Goal: Task Accomplishment & Management: Use online tool/utility

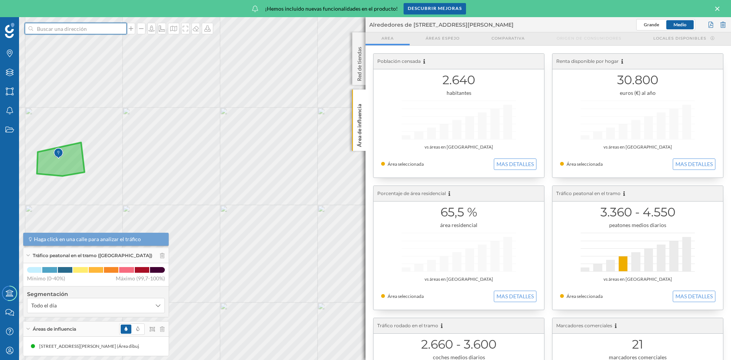
click at [92, 29] on input at bounding box center [75, 28] width 85 height 11
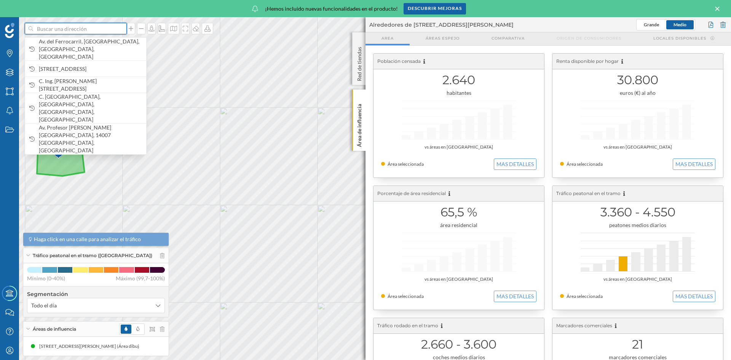
paste input "Boulevard Príncipe [PERSON_NAME], C.N. 340"
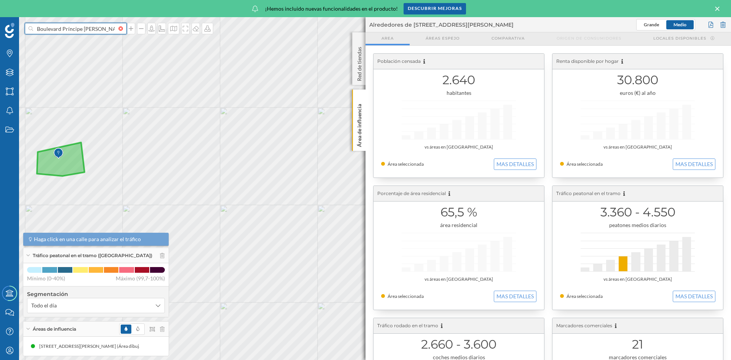
scroll to position [0, 48]
type input "Boulevard Príncipe [PERSON_NAME], C.N. 340"
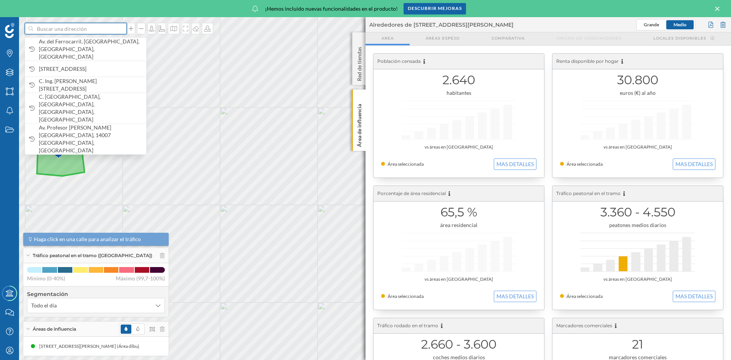
scroll to position [0, 0]
click at [77, 28] on input at bounding box center [75, 28] width 85 height 11
paste input "Boulevard Príncipe [PERSON_NAME], C.N. 340"
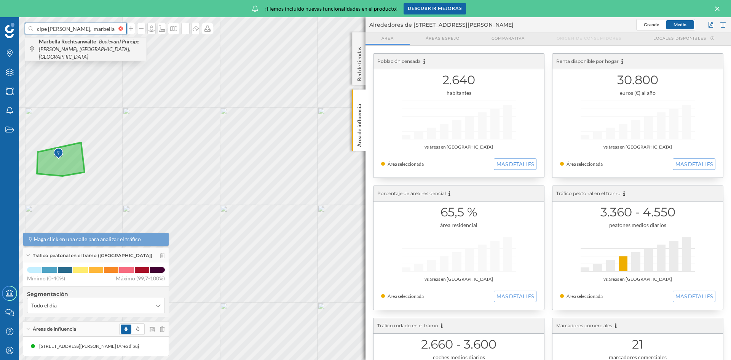
scroll to position [0, 48]
type input "Boulevard Príncipe [PERSON_NAME], marbella"
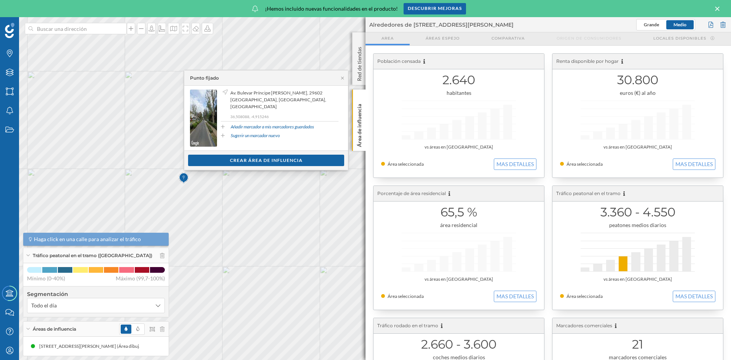
click at [716, 8] on icon at bounding box center [717, 8] width 4 height 4
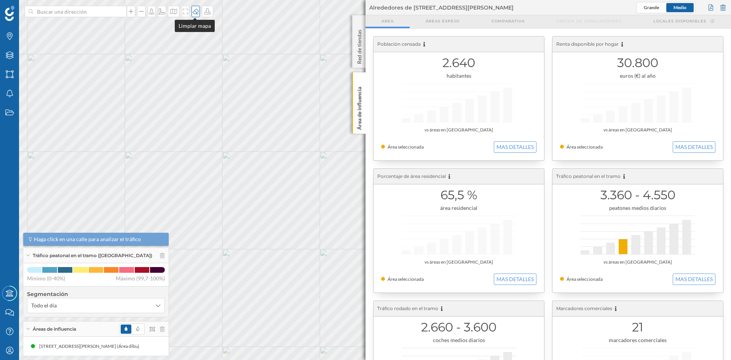
click at [195, 15] on div at bounding box center [196, 11] width 8 height 11
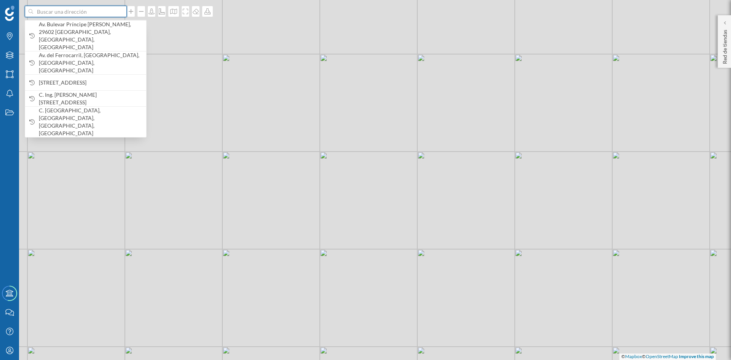
click at [88, 13] on input at bounding box center [75, 11] width 85 height 11
click at [91, 31] on span "Av. Bulevar Príncipe [PERSON_NAME], 29602 [GEOGRAPHIC_DATA], [GEOGRAPHIC_DATA],…" at bounding box center [91, 36] width 104 height 30
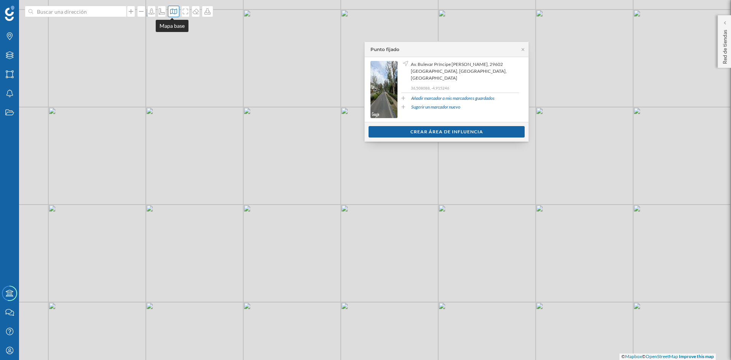
click at [172, 14] on icon at bounding box center [174, 11] width 8 height 6
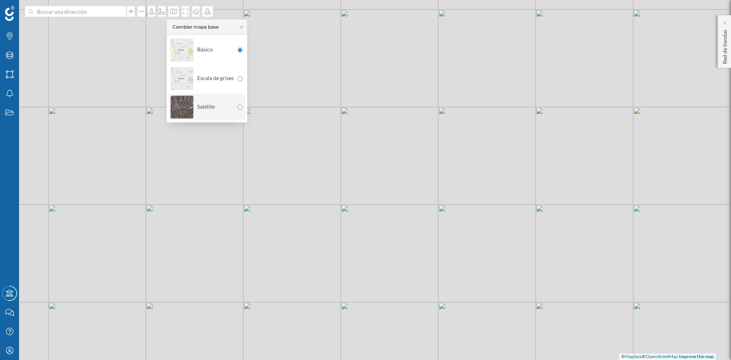
click at [184, 112] on img at bounding box center [182, 107] width 23 height 27
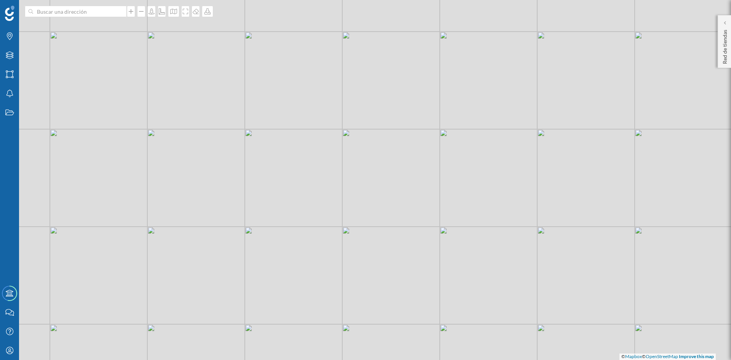
drag, startPoint x: 382, startPoint y: 189, endPoint x: 380, endPoint y: 218, distance: 29.0
click at [380, 218] on div "© Mapbox © OpenStreetMap Improve this map" at bounding box center [365, 180] width 731 height 360
drag, startPoint x: 371, startPoint y: 193, endPoint x: 417, endPoint y: 244, distance: 68.5
click at [417, 244] on div "© Mapbox © OpenStreetMap Improve this map" at bounding box center [365, 180] width 731 height 360
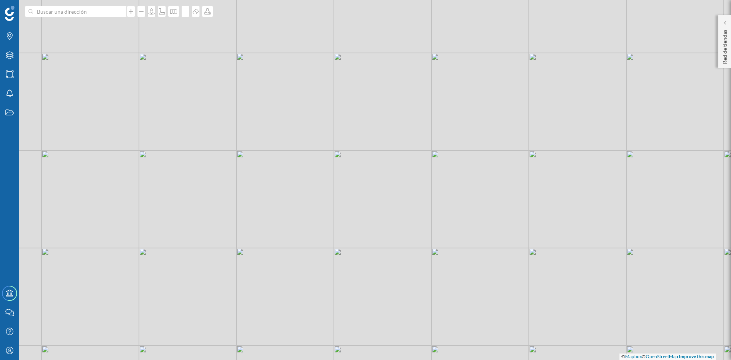
drag, startPoint x: 333, startPoint y: 243, endPoint x: 577, endPoint y: 136, distance: 266.5
click at [577, 136] on div "© Mapbox © OpenStreetMap Improve this map" at bounding box center [365, 180] width 731 height 360
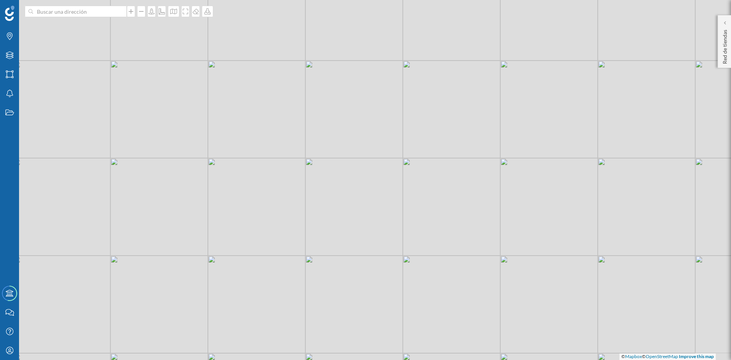
drag, startPoint x: 339, startPoint y: 262, endPoint x: 212, endPoint y: 270, distance: 126.3
click at [212, 270] on div "© Mapbox © OpenStreetMap Improve this map" at bounding box center [365, 180] width 731 height 360
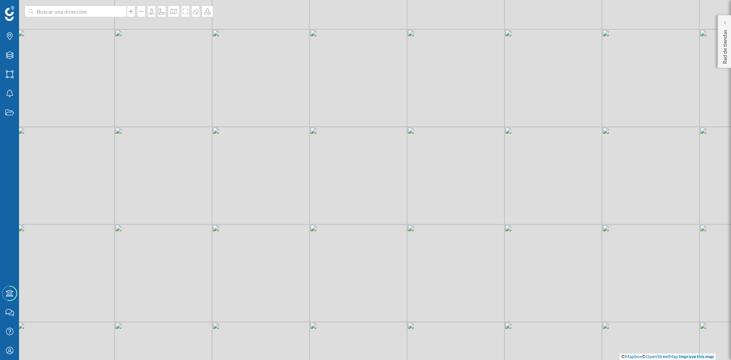
drag, startPoint x: 509, startPoint y: 120, endPoint x: 415, endPoint y: 186, distance: 114.4
click at [415, 186] on div "© Mapbox © OpenStreetMap Improve this map" at bounding box center [365, 180] width 731 height 360
click at [91, 14] on input at bounding box center [75, 11] width 85 height 11
type input "farmacia universa"
click at [89, 28] on b "Farmacia Universal 24H" at bounding box center [68, 24] width 59 height 6
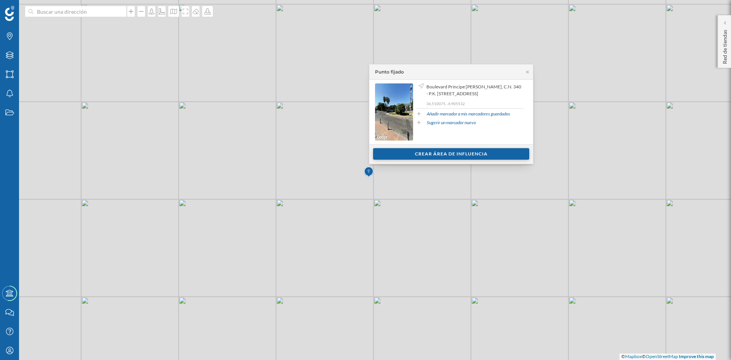
click at [466, 154] on div "Crear área de influencia" at bounding box center [451, 153] width 156 height 11
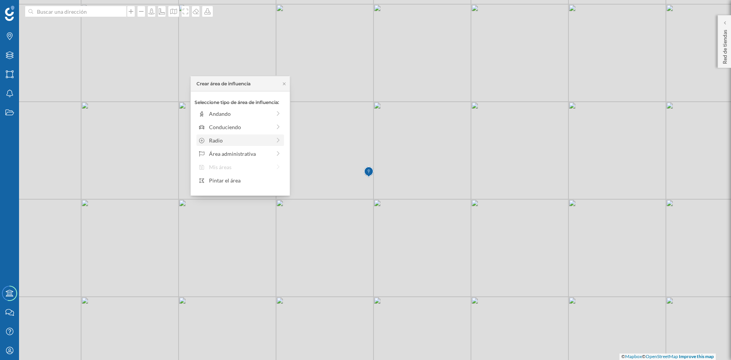
click at [225, 141] on div "Radio" at bounding box center [240, 140] width 62 height 8
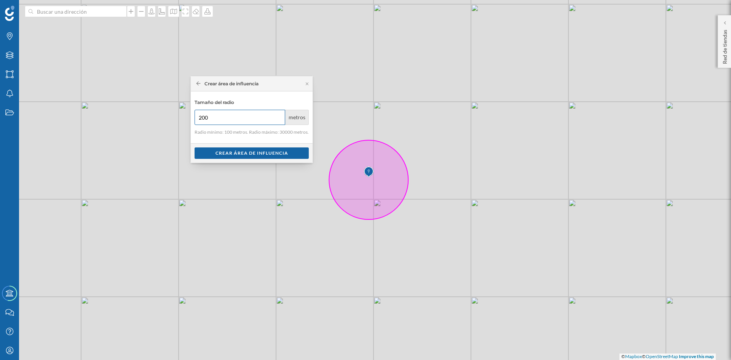
type input "200"
click at [278, 115] on input "200" at bounding box center [240, 117] width 91 height 15
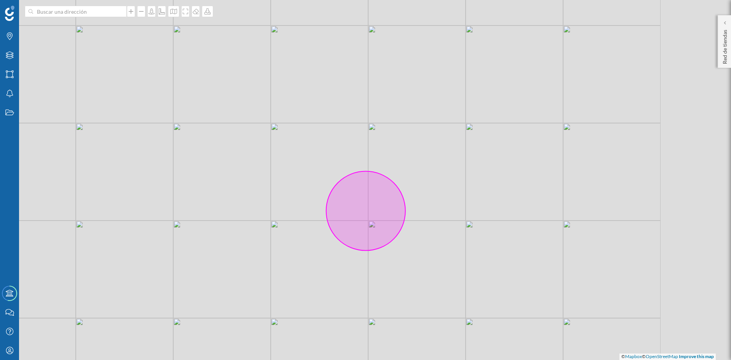
drag, startPoint x: 569, startPoint y: 219, endPoint x: 450, endPoint y: 232, distance: 119.1
click at [450, 232] on div "© Mapbox © OpenStreetMap Improve this map" at bounding box center [365, 180] width 731 height 360
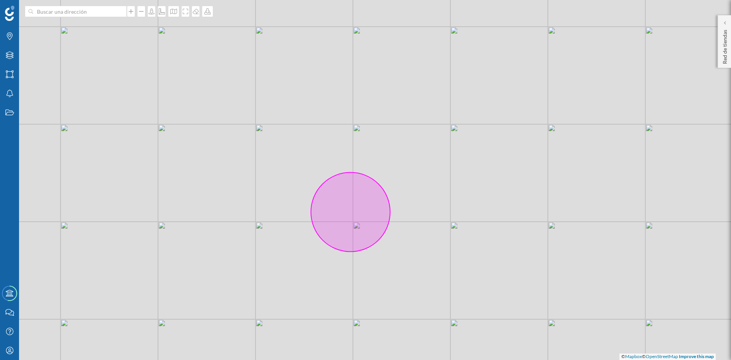
click at [351, 212] on icon at bounding box center [350, 211] width 79 height 79
click at [196, 14] on icon at bounding box center [196, 11] width 6 height 5
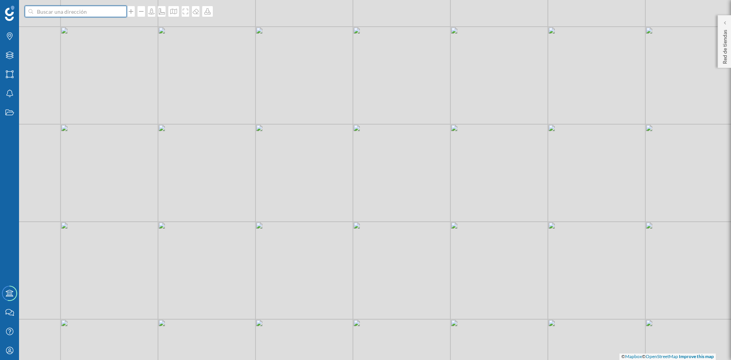
click at [107, 9] on input at bounding box center [75, 11] width 85 height 11
type input "f"
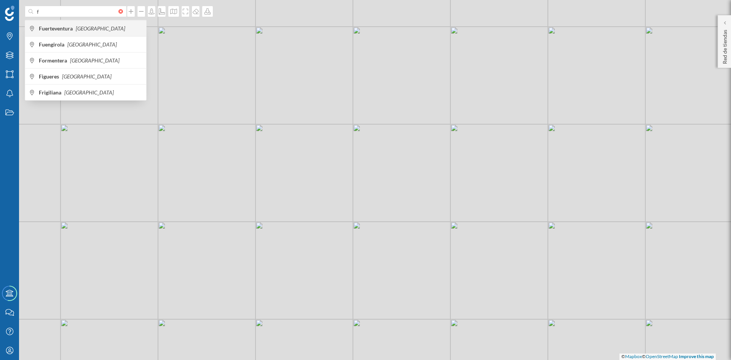
click at [69, 27] on b "Fuerteventura" at bounding box center [57, 28] width 36 height 6
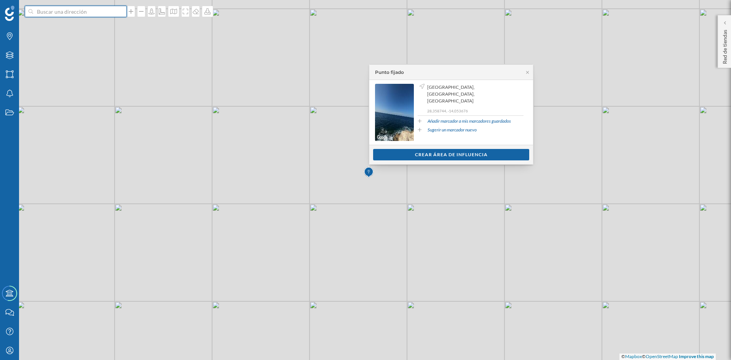
click at [44, 16] on input at bounding box center [75, 11] width 85 height 11
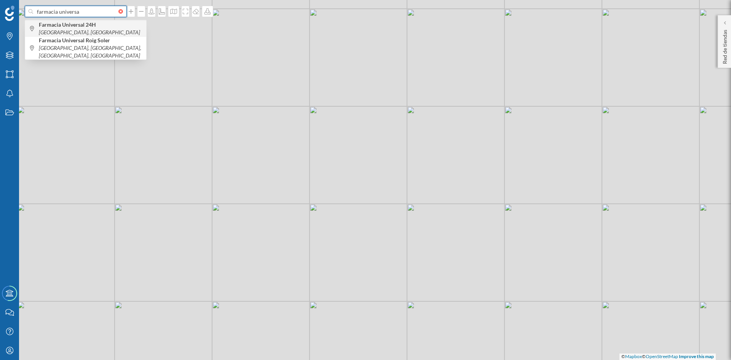
type input "farmacia universa"
click at [81, 28] on b "Farmacia Universal 24H" at bounding box center [68, 24] width 59 height 6
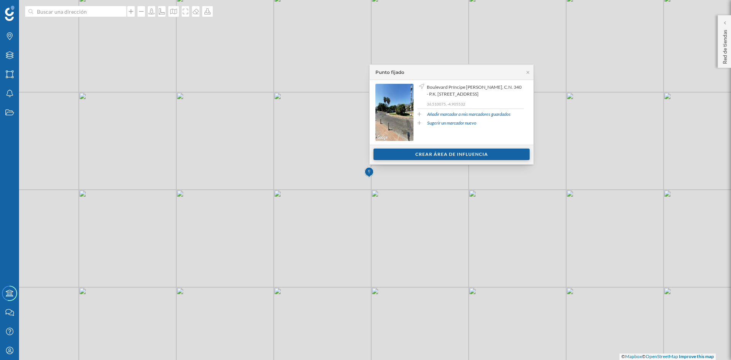
click at [462, 152] on div "Crear área de influencia" at bounding box center [452, 154] width 156 height 11
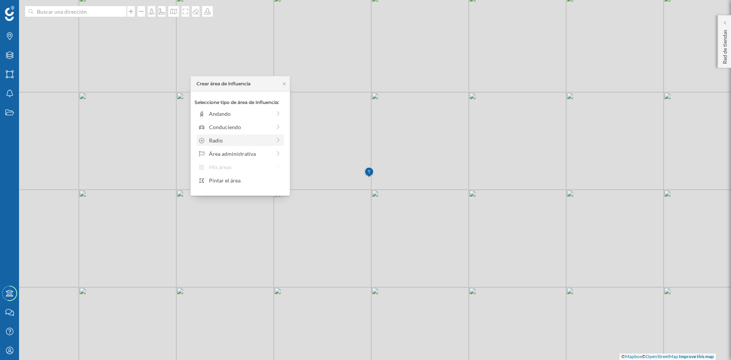
click at [232, 135] on div "Radio" at bounding box center [240, 139] width 88 height 11
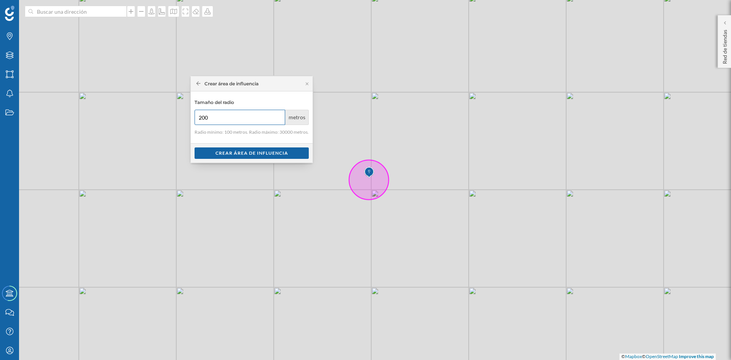
click at [278, 115] on input "200" at bounding box center [240, 117] width 91 height 15
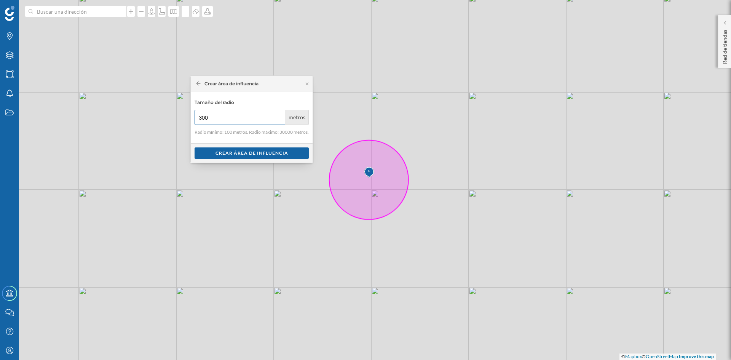
click at [278, 115] on input "300" at bounding box center [240, 117] width 91 height 15
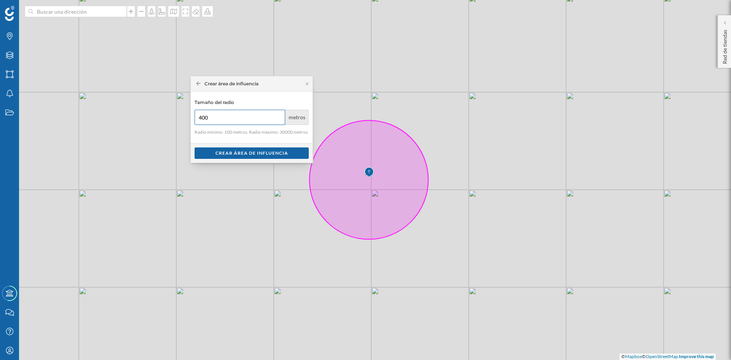
click at [278, 115] on input "400" at bounding box center [240, 117] width 91 height 15
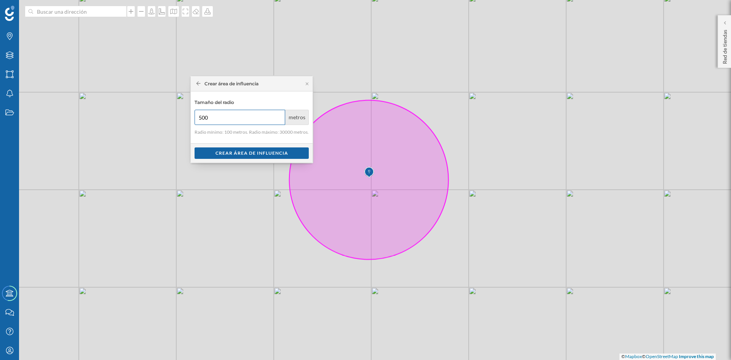
click at [278, 115] on input "500" at bounding box center [240, 117] width 91 height 15
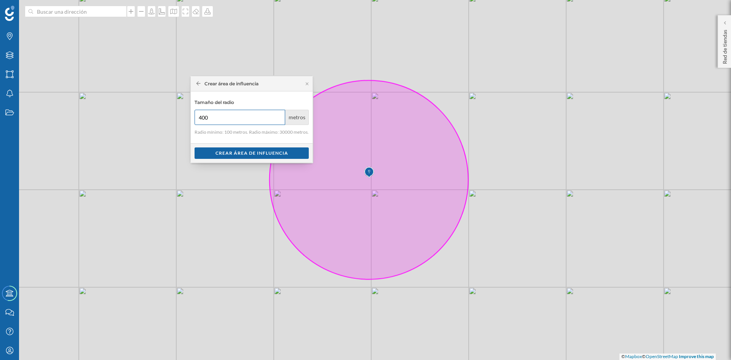
type input "400"
click at [279, 120] on input "400" at bounding box center [240, 117] width 91 height 15
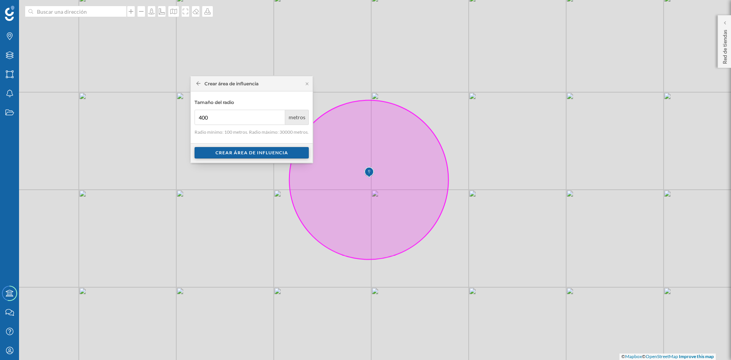
click at [254, 153] on div "Crear área de influencia" at bounding box center [252, 152] width 114 height 11
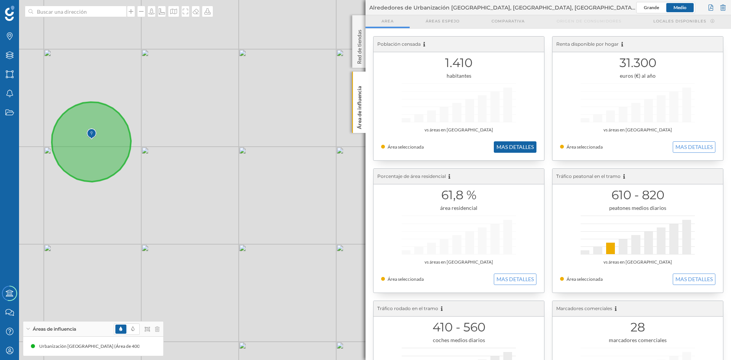
click at [516, 144] on button "MAS DETALLES" at bounding box center [515, 146] width 43 height 11
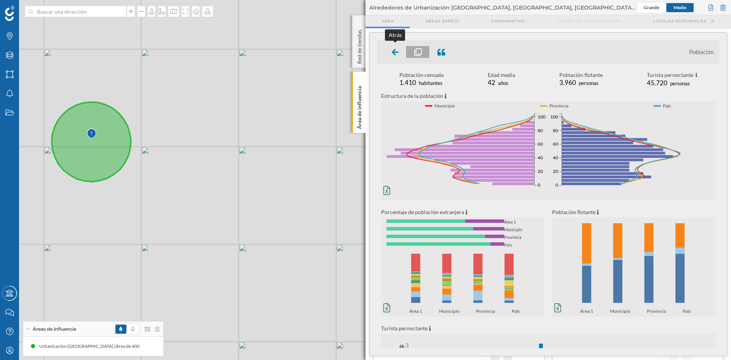
click at [394, 53] on icon at bounding box center [395, 52] width 7 height 6
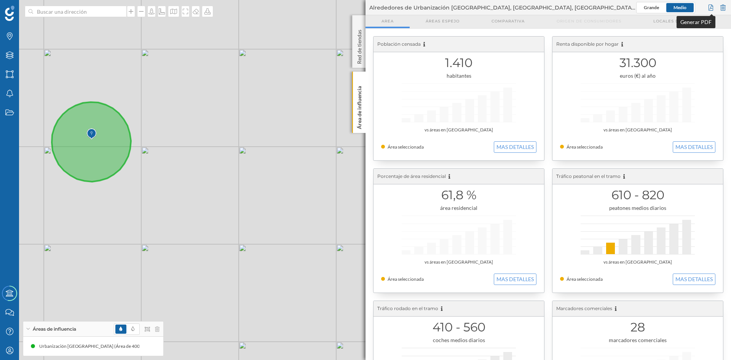
click at [714, 10] on div at bounding box center [711, 7] width 8 height 11
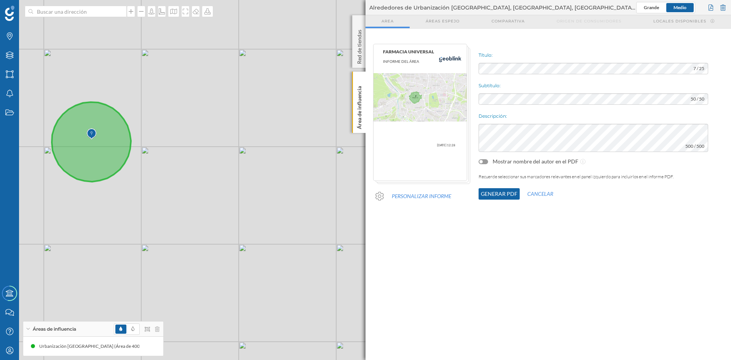
click at [490, 194] on button "Generar PDF" at bounding box center [499, 193] width 41 height 11
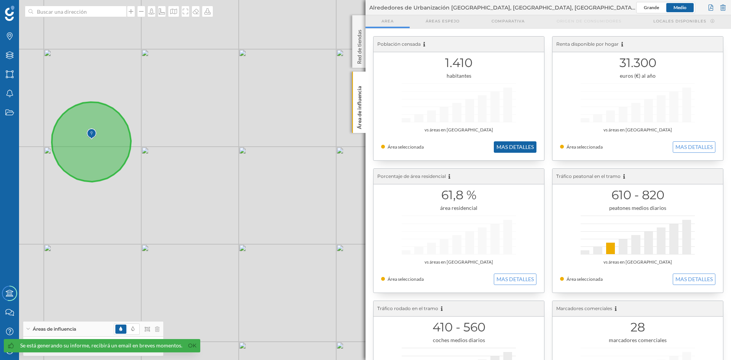
click at [504, 148] on button "MAS DETALLES" at bounding box center [515, 146] width 43 height 11
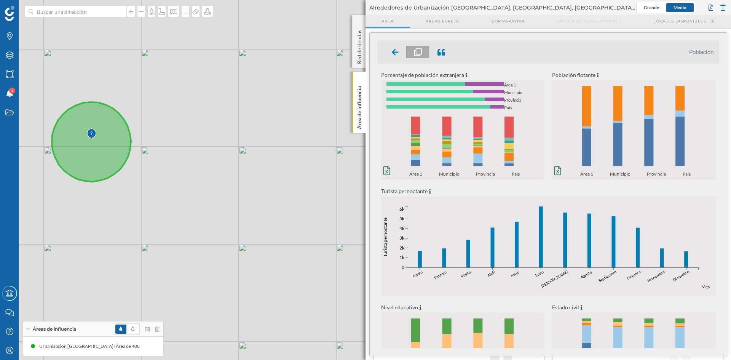
scroll to position [152, 0]
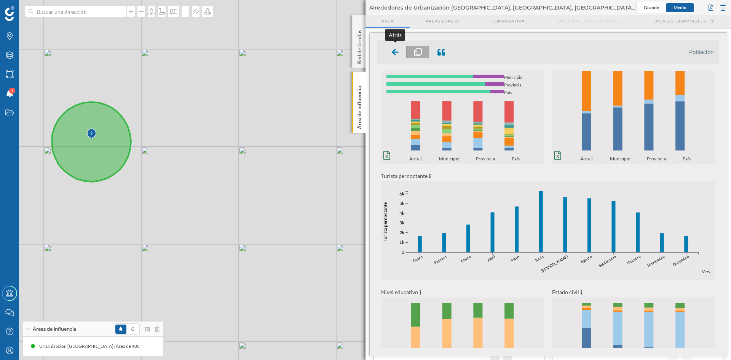
click at [390, 53] on div at bounding box center [395, 52] width 22 height 12
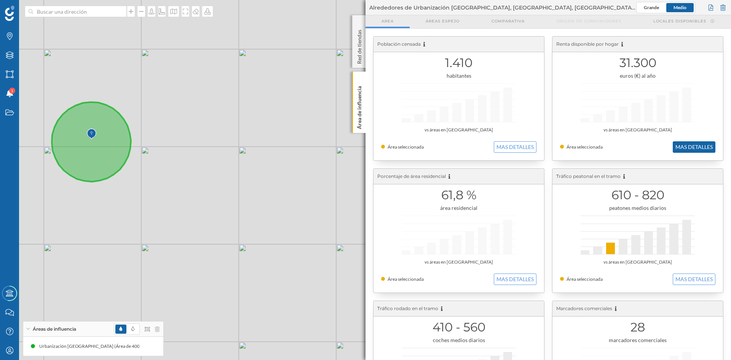
click at [676, 150] on button "MAS DETALLES" at bounding box center [694, 146] width 43 height 11
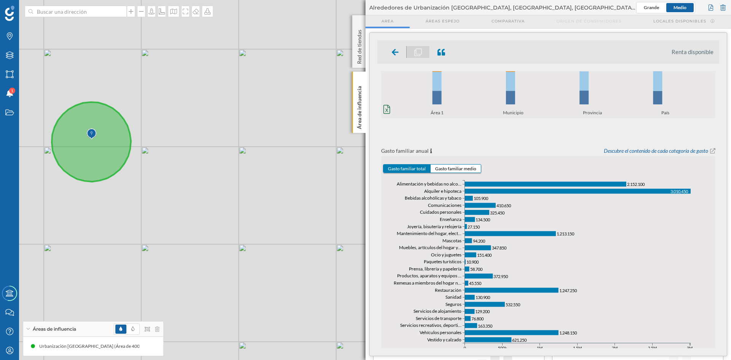
scroll to position [244, 0]
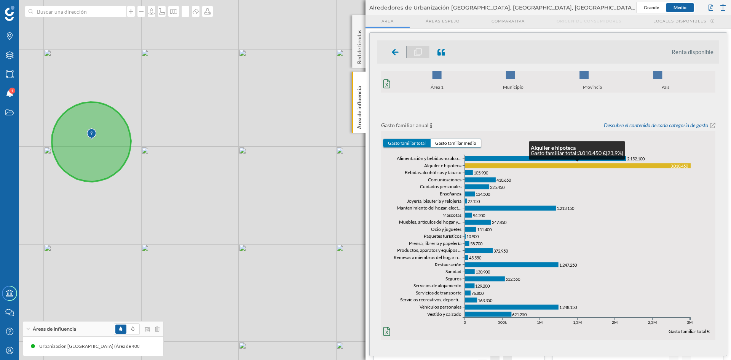
click at [545, 166] on rect at bounding box center [578, 165] width 226 height 5
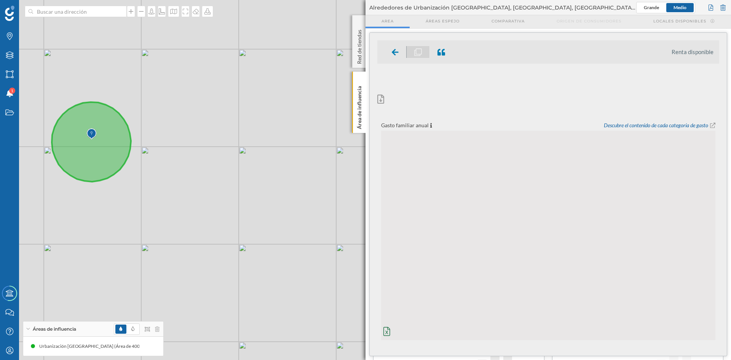
scroll to position [0, 0]
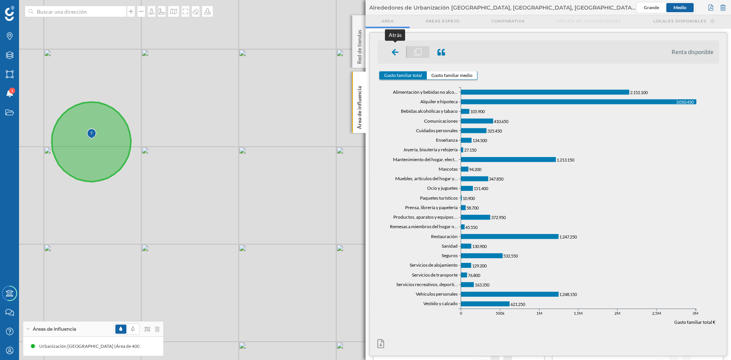
click at [390, 50] on div at bounding box center [395, 52] width 22 height 12
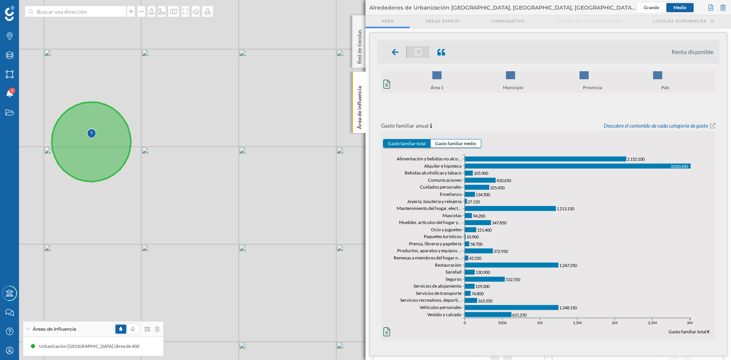
scroll to position [244, 0]
click at [392, 50] on icon at bounding box center [395, 52] width 7 height 8
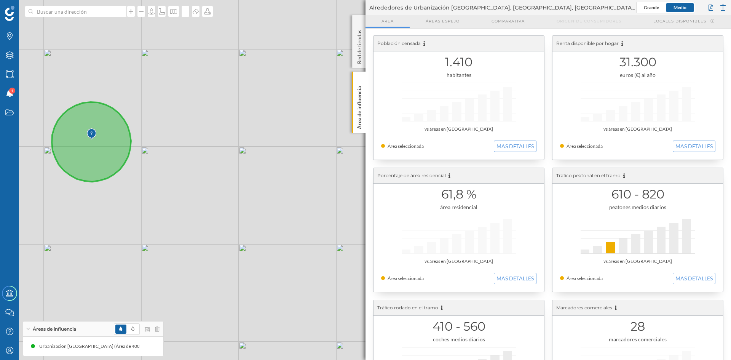
scroll to position [0, 0]
click at [506, 148] on button "MAS DETALLES" at bounding box center [515, 146] width 43 height 11
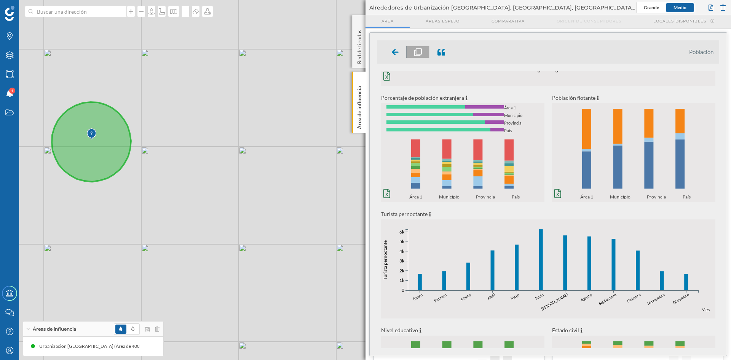
scroll to position [208, 0]
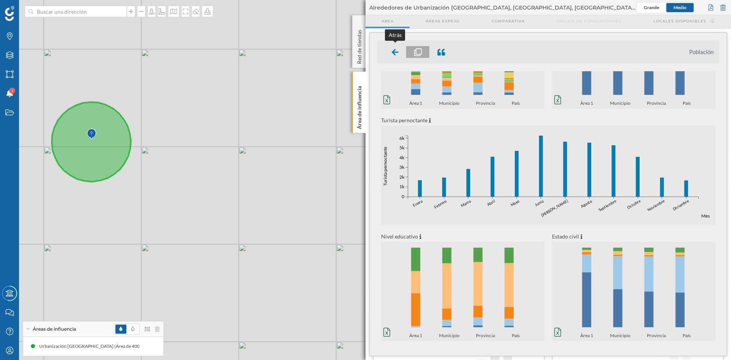
click at [397, 48] on icon at bounding box center [395, 52] width 7 height 8
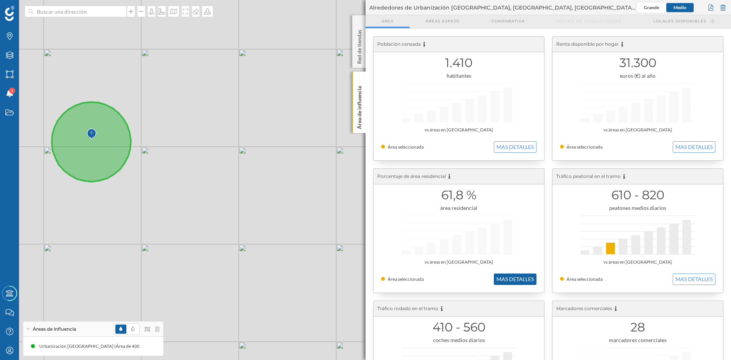
click at [500, 281] on button "MAS DETALLES" at bounding box center [515, 278] width 43 height 11
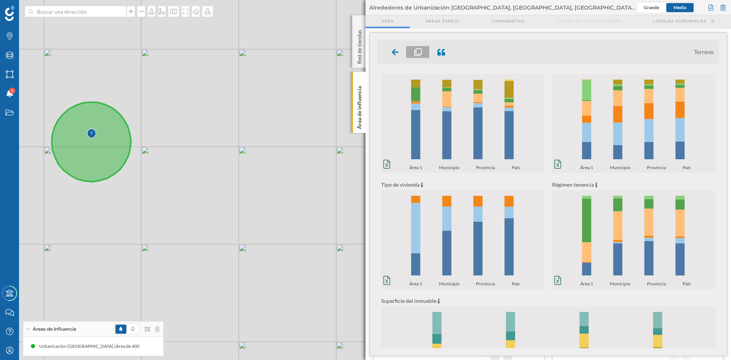
scroll to position [0, 0]
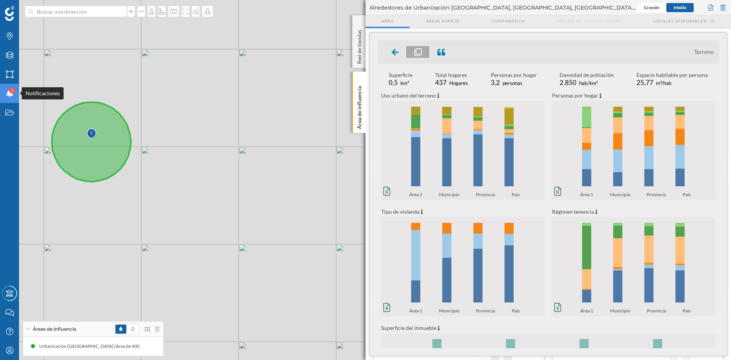
click at [13, 92] on span "1" at bounding box center [12, 91] width 2 height 8
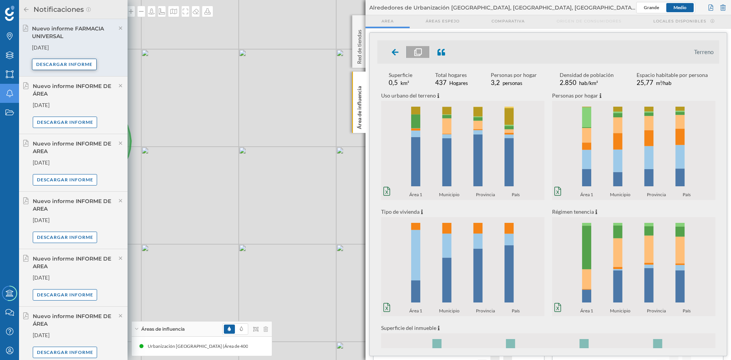
click at [61, 67] on div "Descargar informe" at bounding box center [64, 64] width 65 height 11
